Goal: Find contact information: Find contact information

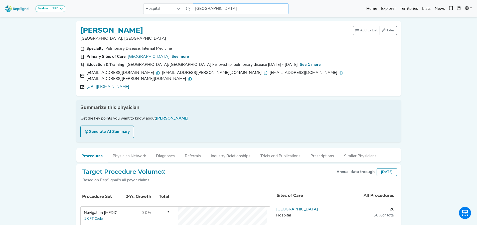
scroll to position [0, 4]
click at [197, 11] on input "Saratoga Hospital" at bounding box center [241, 9] width 96 height 11
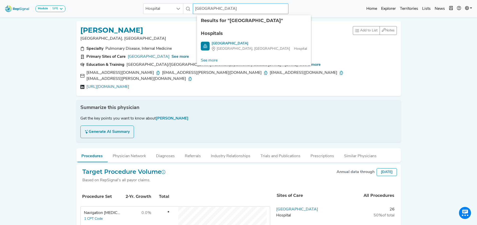
drag, startPoint x: 197, startPoint y: 8, endPoint x: 237, endPoint y: 4, distance: 39.8
click at [237, 4] on input "Saratoga Hospital" at bounding box center [241, 9] width 96 height 11
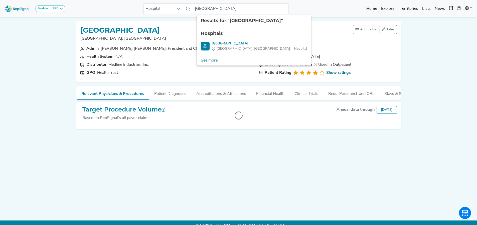
click at [313, 13] on div "Module SPE Bronchoscopy Disposable Bronchoscope SBRT SPE TTNA Thoracic Surgery …" at bounding box center [238, 8] width 477 height 13
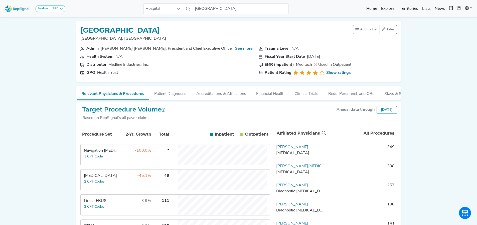
click at [106, 203] on div "Linear EBUS" at bounding box center [101, 200] width 34 height 6
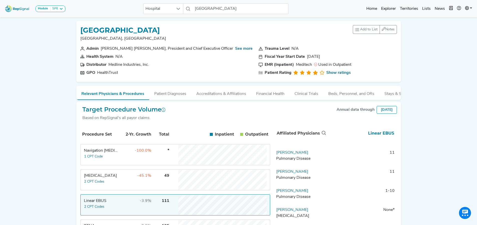
scroll to position [79, 0]
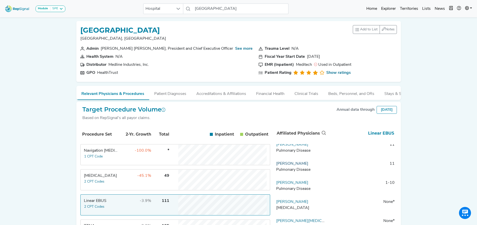
click at [296, 165] on link "Sidharth Jogani" at bounding box center [292, 163] width 32 height 4
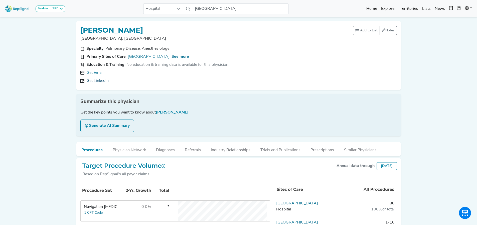
click at [90, 80] on link "Get LinkedIn" at bounding box center [97, 81] width 22 height 6
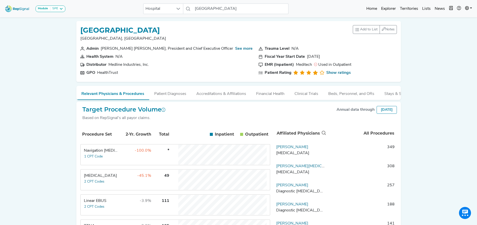
click at [122, 208] on td "-3.9%" at bounding box center [135, 204] width 33 height 20
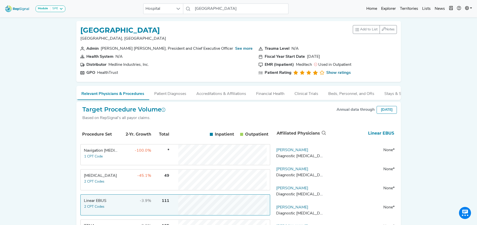
drag, startPoint x: 395, startPoint y: 178, endPoint x: 395, endPoint y: 184, distance: 6.0
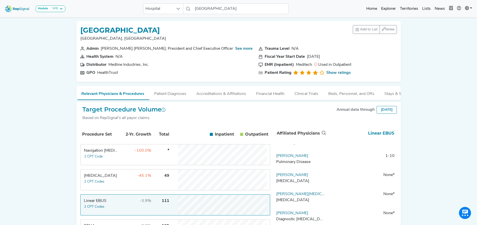
scroll to position [77, 0]
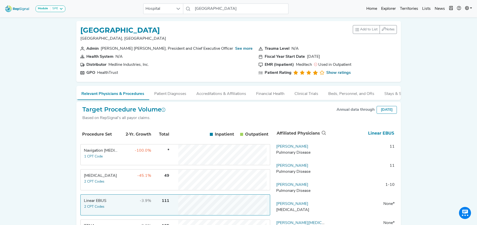
click at [293, 192] on div "Pulmonary Disease" at bounding box center [300, 190] width 49 height 6
click at [291, 186] on link "[PERSON_NAME]" at bounding box center [292, 184] width 32 height 4
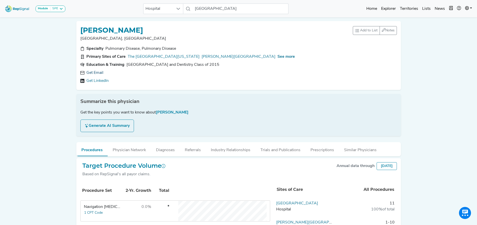
click at [94, 73] on link "Get Email" at bounding box center [94, 73] width 17 height 6
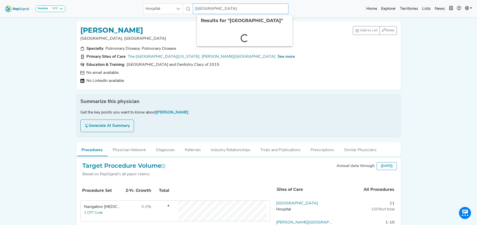
drag, startPoint x: 198, startPoint y: 9, endPoint x: 246, endPoint y: 9, distance: 47.9
click at [246, 9] on input "Saratoga Hospital" at bounding box center [241, 9] width 96 height 11
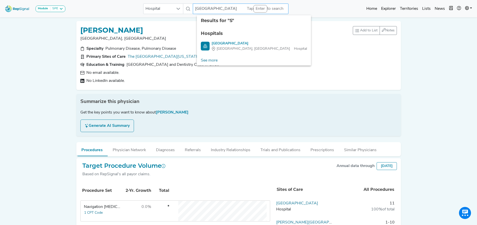
type input "S"
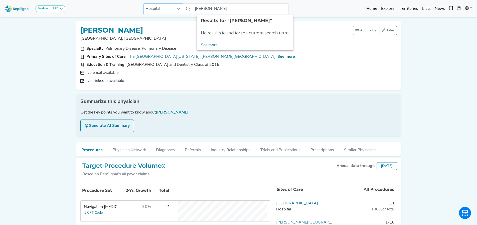
click at [155, 10] on span "Hospital" at bounding box center [159, 9] width 30 height 10
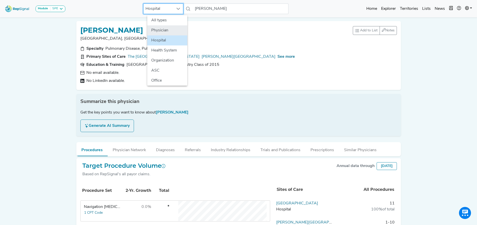
click at [155, 29] on li "Physician" at bounding box center [167, 30] width 40 height 10
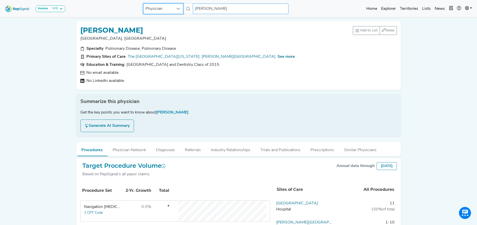
click at [232, 7] on input "michael simoff" at bounding box center [241, 9] width 96 height 11
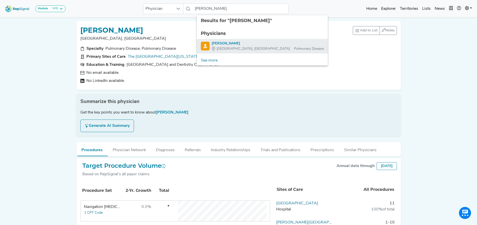
click at [222, 44] on div "[PERSON_NAME]" at bounding box center [268, 43] width 112 height 5
type input "[PERSON_NAME]"
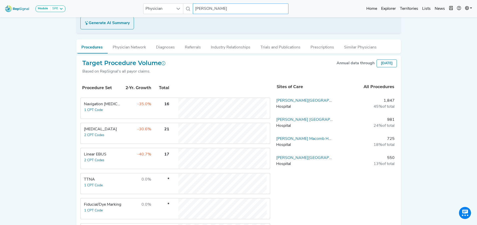
scroll to position [103, 4]
click at [305, 160] on td "Henry Ford West Bloomfield Hospital Hospital" at bounding box center [304, 161] width 61 height 15
click at [305, 157] on link "[PERSON_NAME][GEOGRAPHIC_DATA]" at bounding box center [313, 157] width 74 height 4
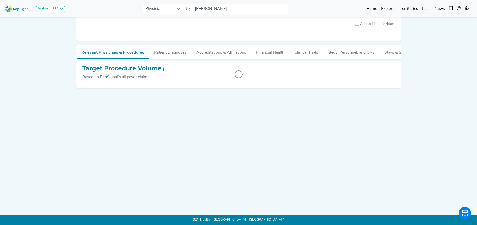
scroll to position [0, 4]
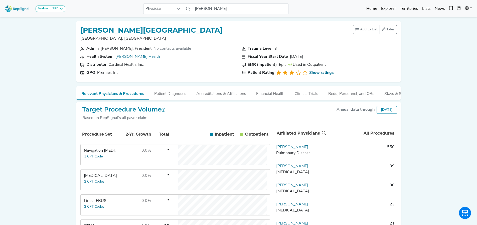
drag, startPoint x: 480, startPoint y: 90, endPoint x: 435, endPoint y: 43, distance: 65.0
click at [435, 43] on div "Module SPE Bronchoscopy Disposable Bronchoscope SBRT SPE TTNA Thoracic Surgery …" at bounding box center [238, 185] width 477 height 370
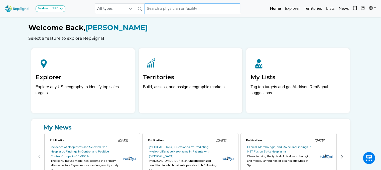
click at [179, 10] on input "text" at bounding box center [193, 9] width 96 height 11
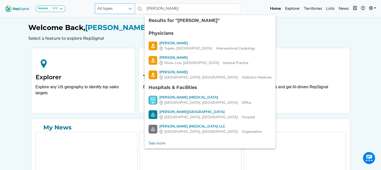
click at [111, 7] on span "All types" at bounding box center [110, 9] width 30 height 10
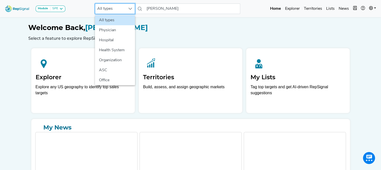
scroll to position [0, 4]
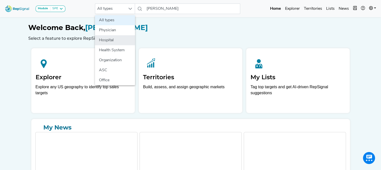
click at [105, 40] on li "Hospital" at bounding box center [115, 40] width 40 height 10
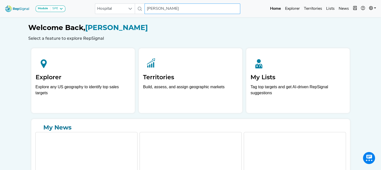
click at [183, 11] on input "[PERSON_NAME]" at bounding box center [193, 9] width 96 height 11
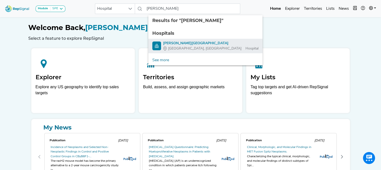
click at [172, 42] on div "[PERSON_NAME][GEOGRAPHIC_DATA]" at bounding box center [210, 43] width 95 height 5
type input "[PERSON_NAME][GEOGRAPHIC_DATA]"
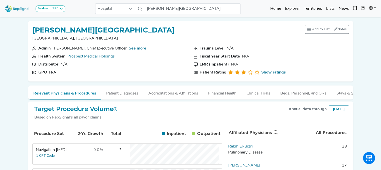
click at [137, 44] on div "[PERSON_NAME][GEOGRAPHIC_DATA] [GEOGRAPHIC_DATA], [GEOGRAPHIC_DATA]" at bounding box center [103, 35] width 142 height 21
click at [135, 46] on div "See more" at bounding box center [138, 49] width 18 height 6
click at [134, 48] on link "See more" at bounding box center [138, 49] width 18 height 4
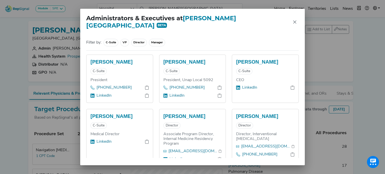
scroll to position [27, 0]
click at [251, 144] on link "[EMAIL_ADDRESS][DOMAIN_NAME]" at bounding box center [266, 146] width 50 height 6
click at [249, 132] on h6 "Director, Interventional [MEDICAL_DATA]" at bounding box center [265, 137] width 58 height 10
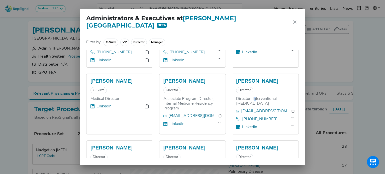
scroll to position [37, 0]
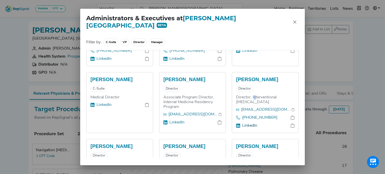
click at [249, 125] on link "LinkedIn" at bounding box center [249, 126] width 15 height 6
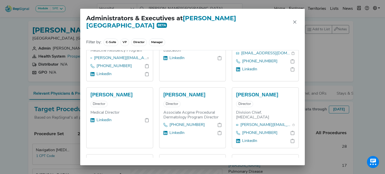
scroll to position [157, 0]
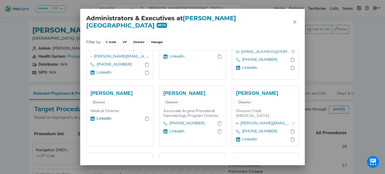
click at [108, 119] on link "LinkedIn" at bounding box center [103, 119] width 15 height 6
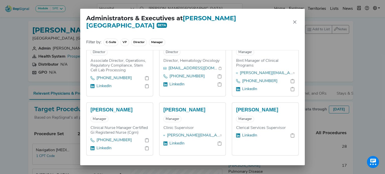
scroll to position [554, 0]
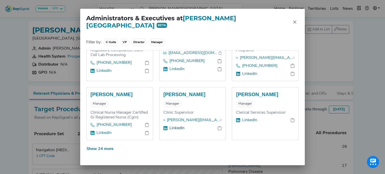
click at [174, 125] on link "LinkedIn" at bounding box center [176, 128] width 15 height 6
click at [102, 146] on button "Show 24 more" at bounding box center [100, 149] width 28 height 10
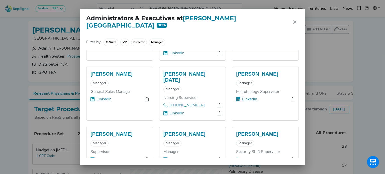
scroll to position [1033, 0]
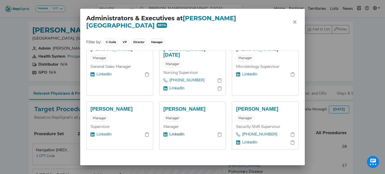
click at [179, 132] on link "LinkedIn" at bounding box center [176, 135] width 15 height 6
click at [107, 132] on link "LinkedIn" at bounding box center [103, 135] width 15 height 6
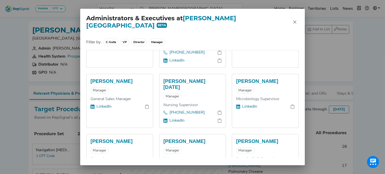
scroll to position [998, 0]
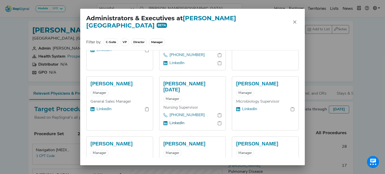
click at [176, 120] on link "LinkedIn" at bounding box center [176, 123] width 15 height 6
click at [108, 110] on link "LinkedIn" at bounding box center [103, 109] width 15 height 6
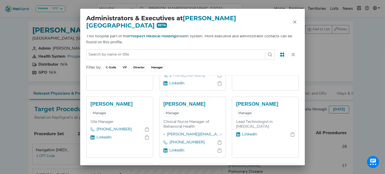
scroll to position [928, 0]
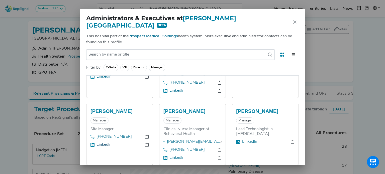
click at [110, 148] on link "LinkedIn" at bounding box center [103, 145] width 15 height 6
drag, startPoint x: 305, startPoint y: 126, endPoint x: 303, endPoint y: 119, distance: 7.6
click at [303, 119] on div "Administrators & Executives at [PERSON_NAME][GEOGRAPHIC_DATA] BETA This hospita…" at bounding box center [192, 87] width 385 height 174
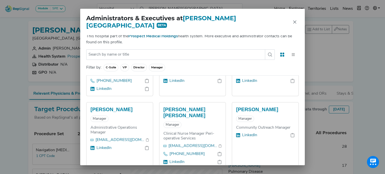
scroll to position [854, 0]
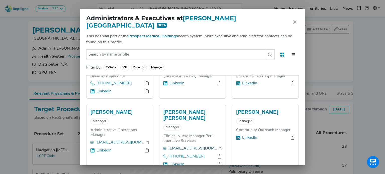
click at [179, 152] on link "[EMAIL_ADDRESS][DOMAIN_NAME]" at bounding box center [193, 149] width 50 height 6
click at [105, 154] on link "LinkedIn" at bounding box center [103, 151] width 15 height 6
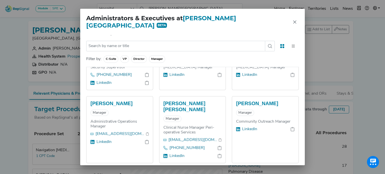
scroll to position [11, 0]
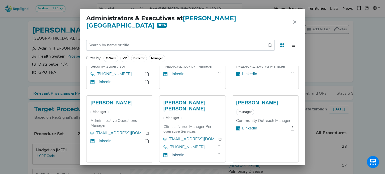
click at [176, 158] on link "LinkedIn" at bounding box center [176, 155] width 15 height 6
click at [122, 135] on link "[EMAIL_ADDRESS][DOMAIN_NAME]" at bounding box center [120, 133] width 50 height 6
click at [98, 142] on link "LinkedIn" at bounding box center [103, 141] width 15 height 6
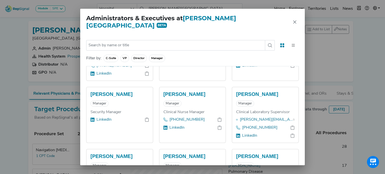
scroll to position [727, 0]
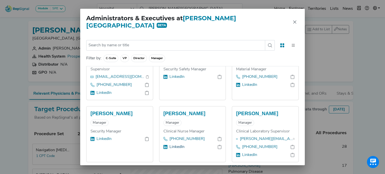
click at [171, 150] on link "LinkedIn" at bounding box center [176, 147] width 15 height 6
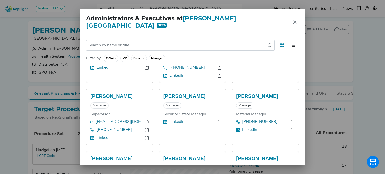
scroll to position [670, 0]
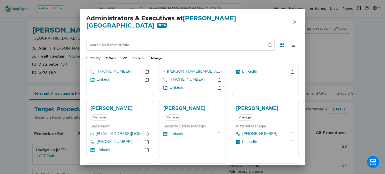
click at [101, 153] on link "LinkedIn" at bounding box center [103, 150] width 15 height 6
click at [289, 130] on div "[PERSON_NAME] Manager Material Manager [PHONE_NUMBER] LinkedIn" at bounding box center [265, 129] width 66 height 56
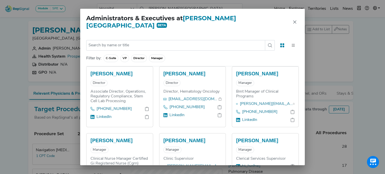
scroll to position [488, 0]
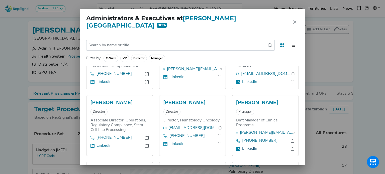
click at [242, 146] on link "LinkedIn" at bounding box center [249, 149] width 15 height 6
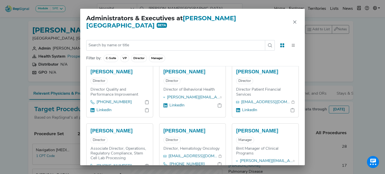
scroll to position [457, 0]
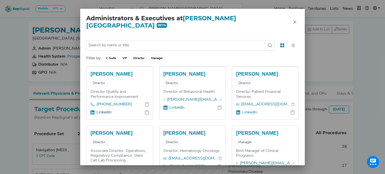
click at [106, 110] on link "LinkedIn" at bounding box center [103, 113] width 15 height 6
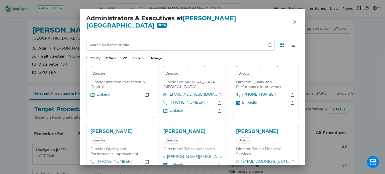
scroll to position [368, 0]
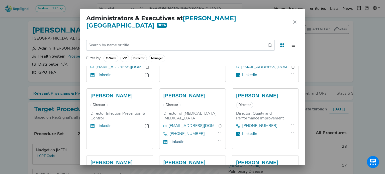
click at [173, 141] on link "LinkedIn" at bounding box center [176, 142] width 15 height 6
click at [171, 141] on link "LinkedIn" at bounding box center [176, 142] width 15 height 6
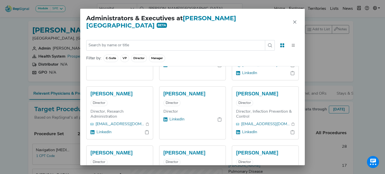
scroll to position [309, 0]
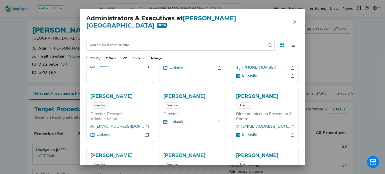
click at [176, 120] on link "LinkedIn" at bounding box center [176, 122] width 15 height 6
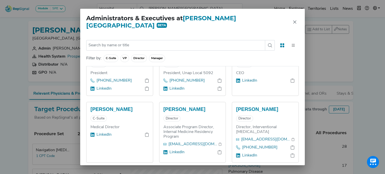
scroll to position [1, 0]
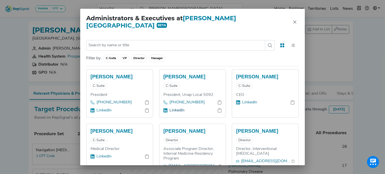
click at [174, 108] on link "LinkedIn" at bounding box center [176, 111] width 15 height 6
click at [104, 110] on link "LinkedIn" at bounding box center [103, 111] width 15 height 6
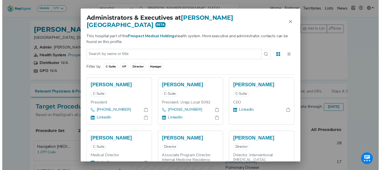
scroll to position [0, 0]
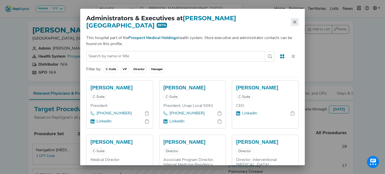
click at [292, 22] on button "Close" at bounding box center [295, 22] width 8 height 8
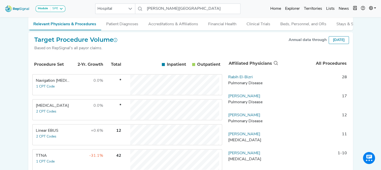
scroll to position [81, 0]
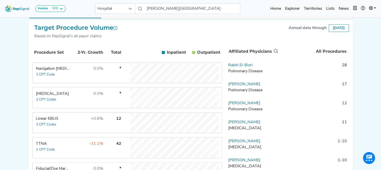
click at [56, 122] on div "Linear EBUS" at bounding box center [53, 119] width 34 height 6
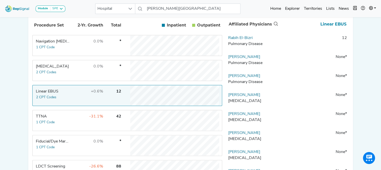
scroll to position [111, 0]
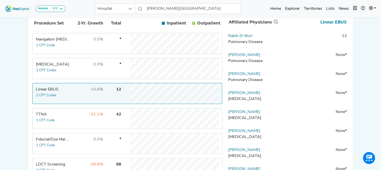
click at [81, 98] on td "+0.6%" at bounding box center [87, 94] width 33 height 20
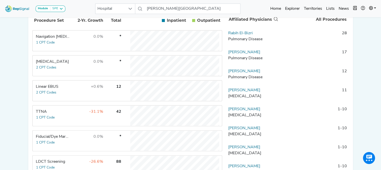
scroll to position [115, 0]
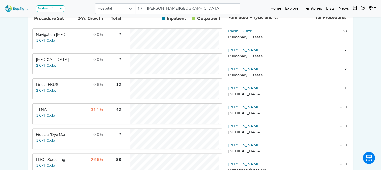
click at [74, 119] on td "-31.1%" at bounding box center [87, 114] width 33 height 20
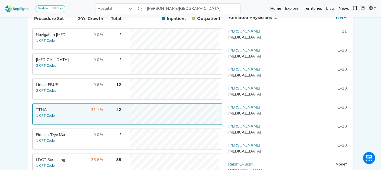
click at [75, 96] on td "+0.6%" at bounding box center [87, 89] width 33 height 20
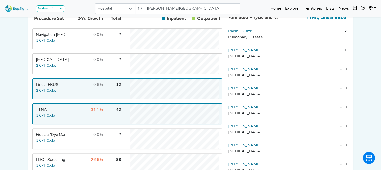
click at [77, 121] on td "-31.1%" at bounding box center [87, 114] width 33 height 20
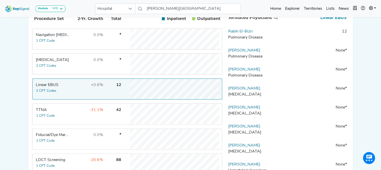
click at [78, 95] on td "+0.6%" at bounding box center [87, 89] width 33 height 20
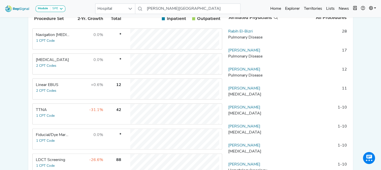
click at [77, 87] on td "+0.6%" at bounding box center [87, 89] width 33 height 20
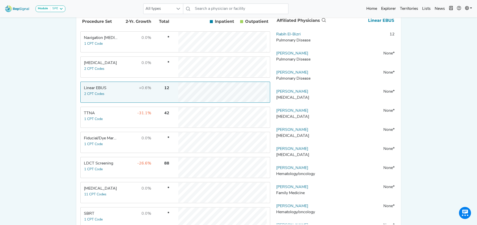
scroll to position [114, 0]
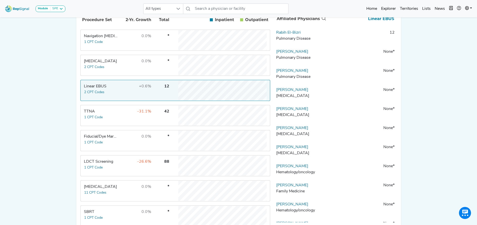
click at [128, 125] on td "-31.1%" at bounding box center [135, 115] width 33 height 20
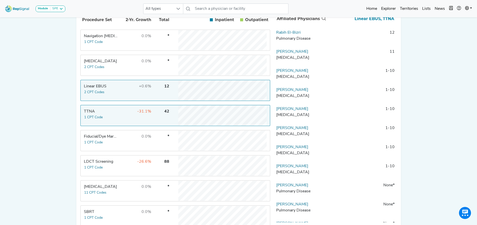
click at [58, 102] on div "Module SPE [MEDICAL_DATA] Disposable Bronchoscope SBRT SPE TTNA [MEDICAL_DATA] …" at bounding box center [238, 71] width 477 height 370
click at [105, 89] on div "Linear EBUS" at bounding box center [101, 86] width 34 height 6
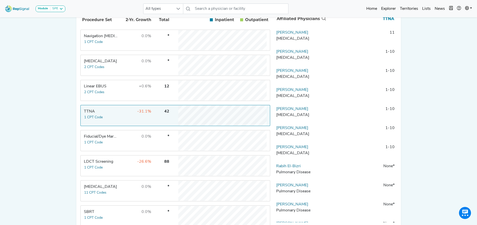
click at [132, 92] on td "+0.6%" at bounding box center [135, 90] width 33 height 20
